Goal: Find specific fact

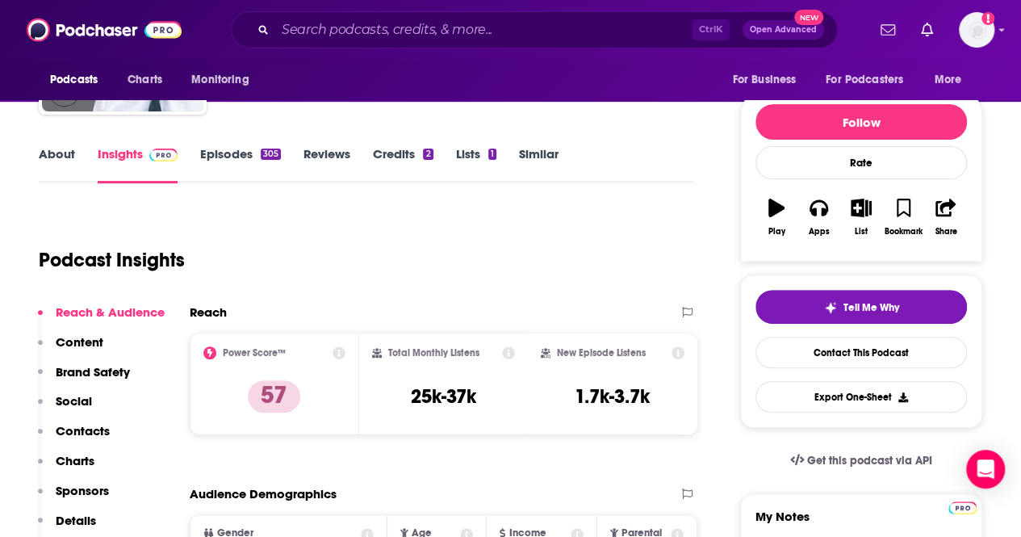
scroll to position [242, 0]
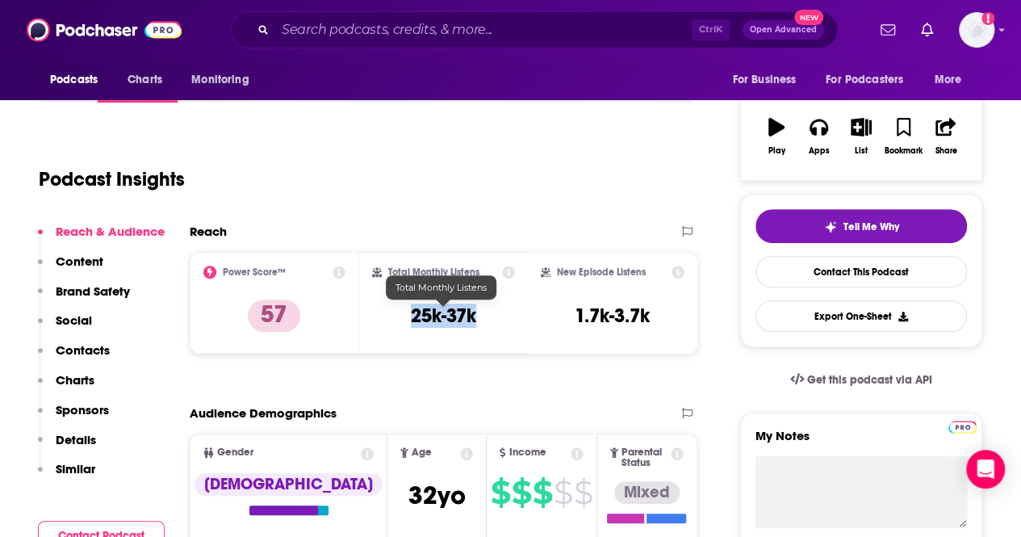
drag, startPoint x: 479, startPoint y: 317, endPoint x: 413, endPoint y: 314, distance: 66.3
click at [413, 314] on div "Total Monthly Listens 25k-37k" at bounding box center [444, 302] width 144 height 74
copy h3 "25k-37k"
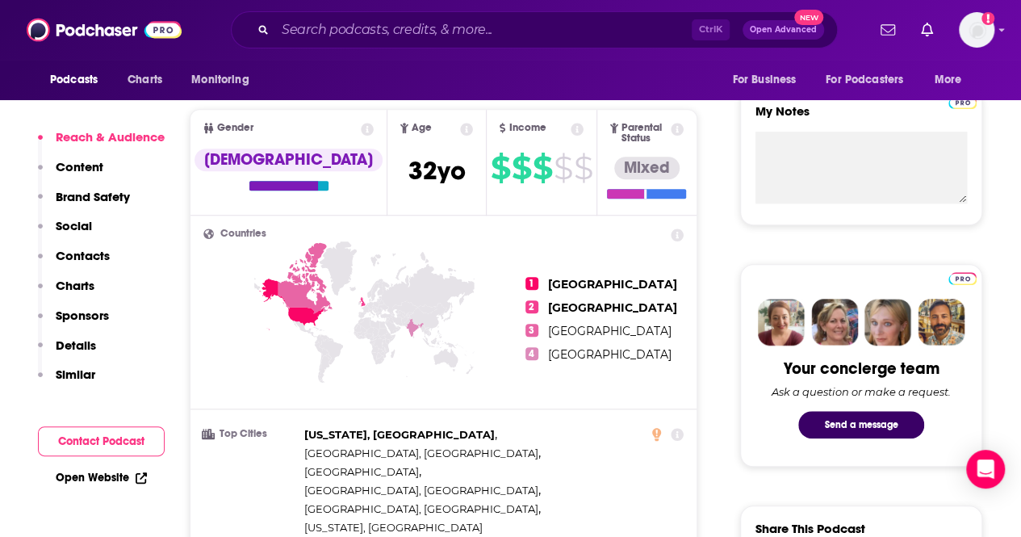
scroll to position [484, 0]
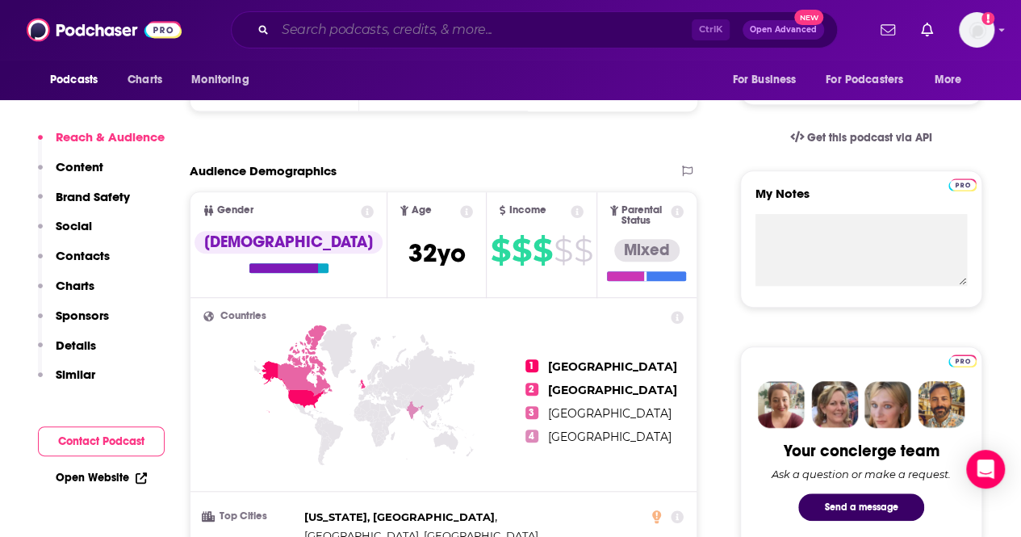
click at [510, 29] on input "Search podcasts, credits, & more..." at bounding box center [483, 30] width 416 height 26
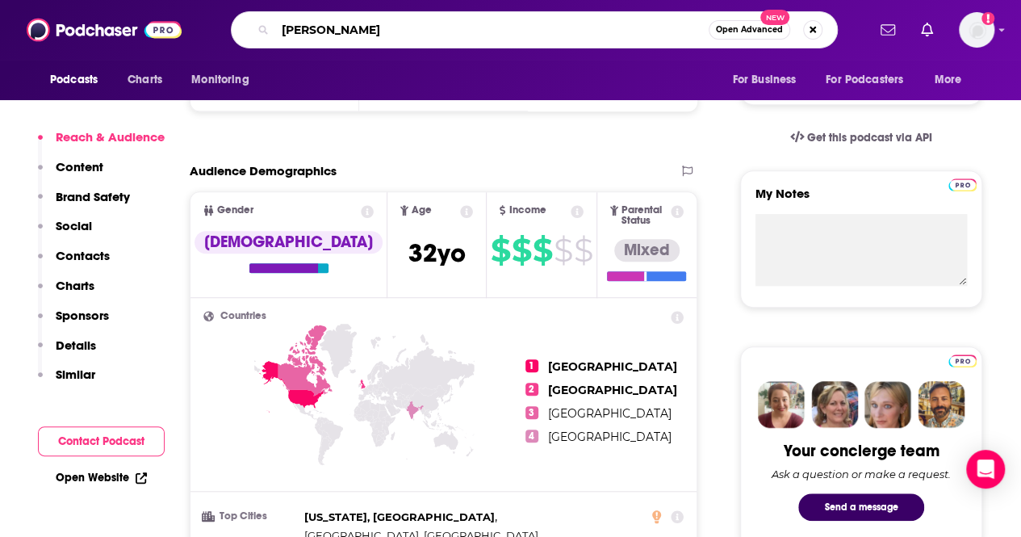
type input "[PERSON_NAME]"
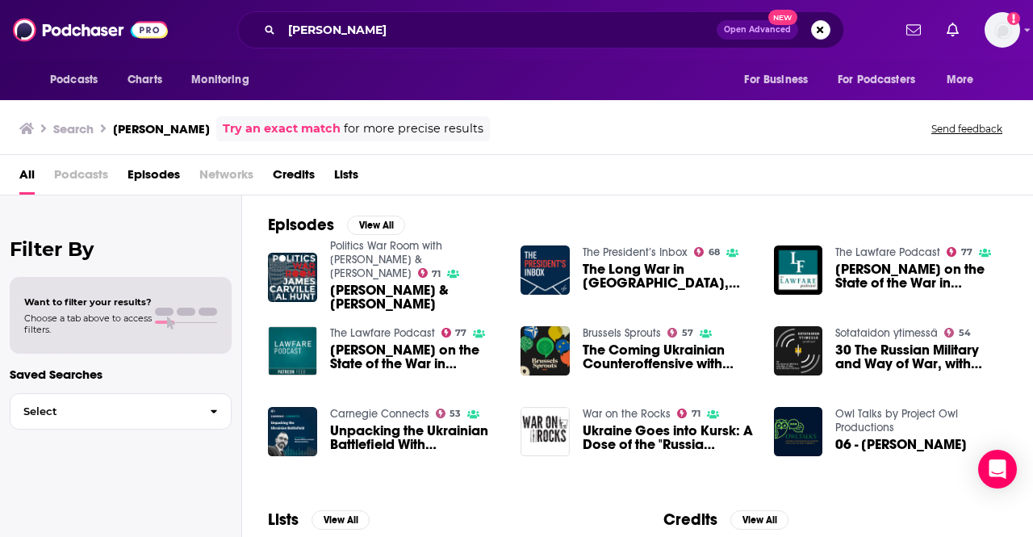
click at [684, 436] on span "Ukraine Goes into Kursk: A Dose of the "Russia Contingency" with [PERSON_NAME]" at bounding box center [669, 437] width 172 height 27
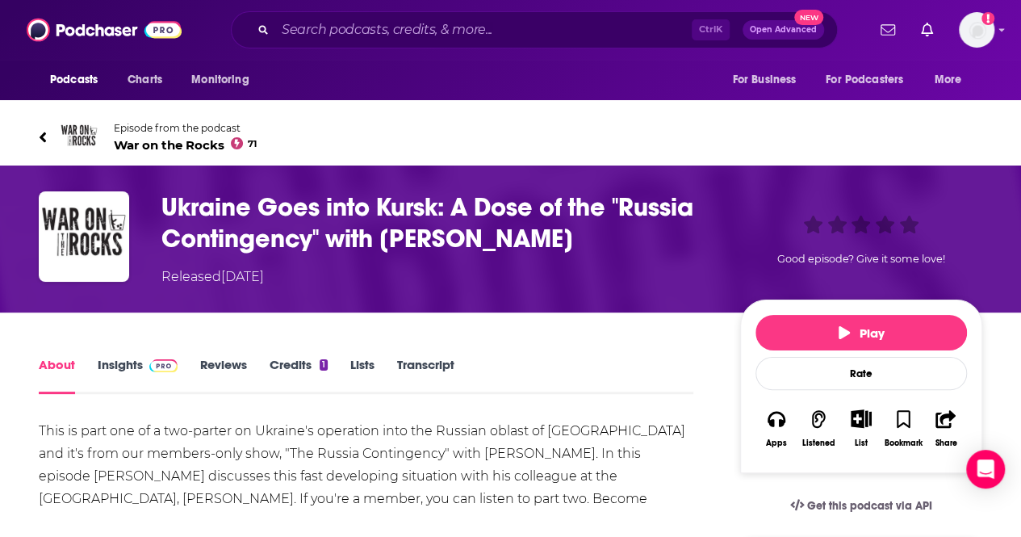
click at [131, 369] on link "Insights" at bounding box center [138, 375] width 80 height 37
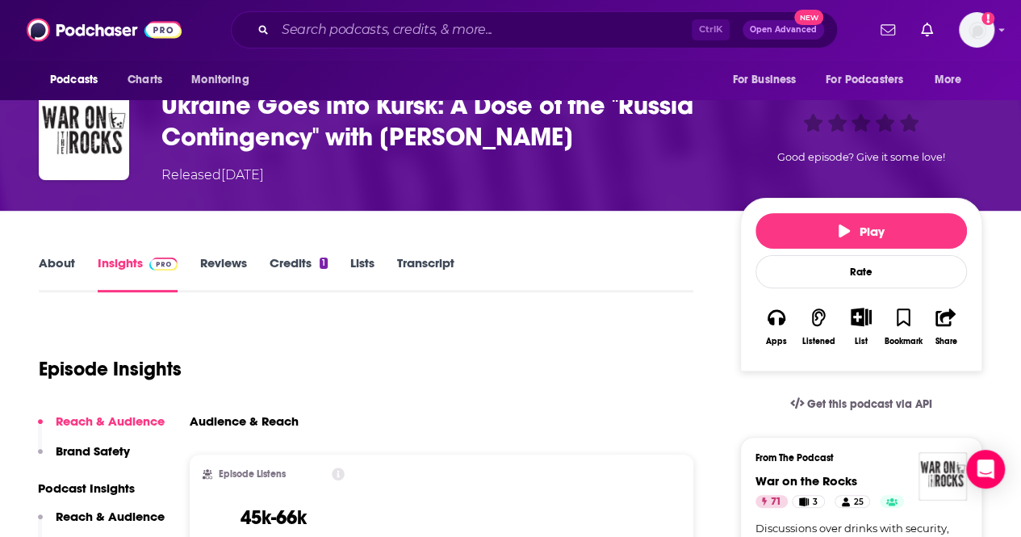
scroll to position [81, 0]
